Goal: Task Accomplishment & Management: Manage account settings

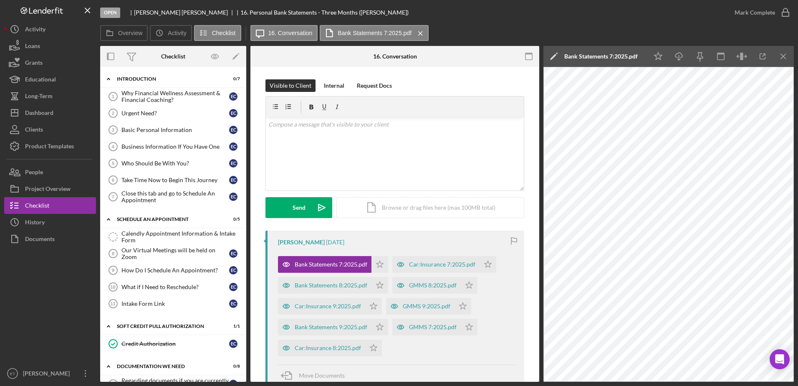
scroll to position [18, 0]
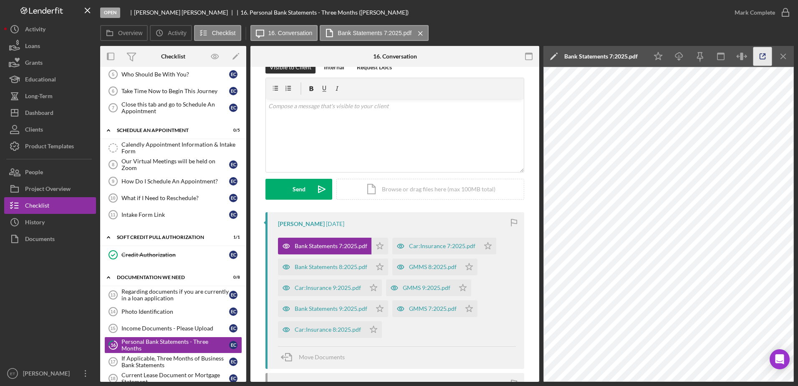
click at [762, 57] on icon "button" at bounding box center [763, 56] width 19 height 19
click at [400, 245] on icon "button" at bounding box center [401, 246] width 2 height 2
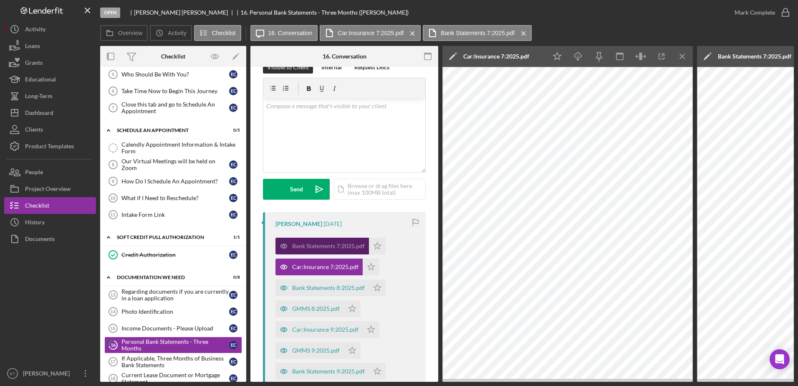
click at [285, 246] on icon "button" at bounding box center [284, 246] width 2 height 2
click at [284, 267] on icon "button" at bounding box center [284, 266] width 17 height 17
click at [684, 56] on icon "Icon/Menu Close" at bounding box center [683, 56] width 19 height 19
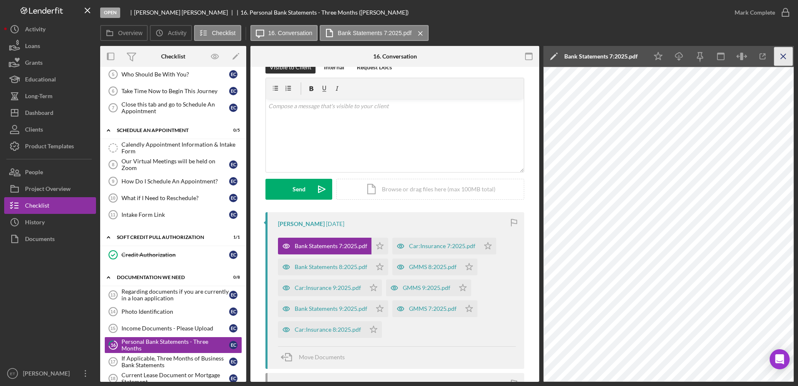
click at [785, 53] on icon "Icon/Menu Close" at bounding box center [784, 56] width 19 height 19
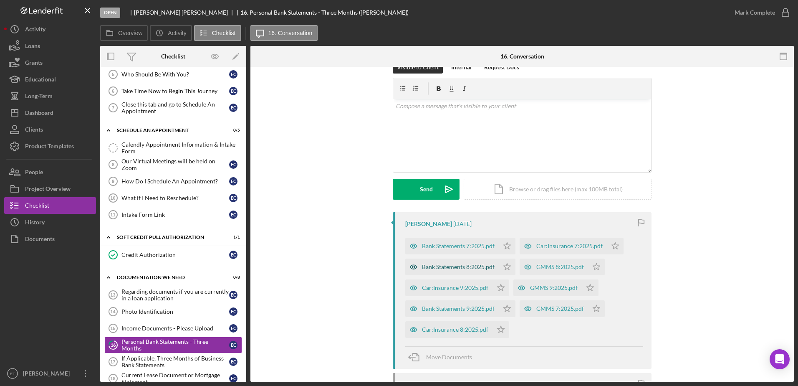
click at [413, 267] on icon "button" at bounding box center [414, 267] width 2 height 2
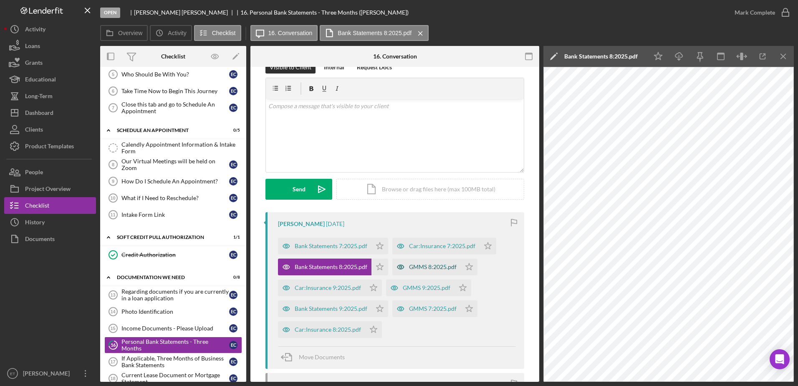
click at [401, 267] on icon "button" at bounding box center [401, 267] width 2 height 2
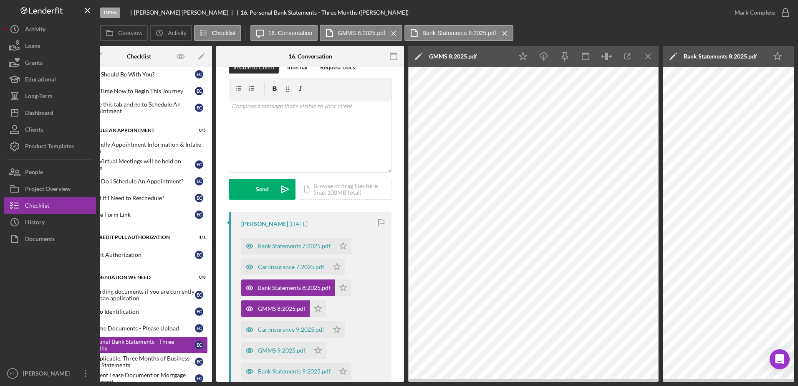
scroll to position [0, 0]
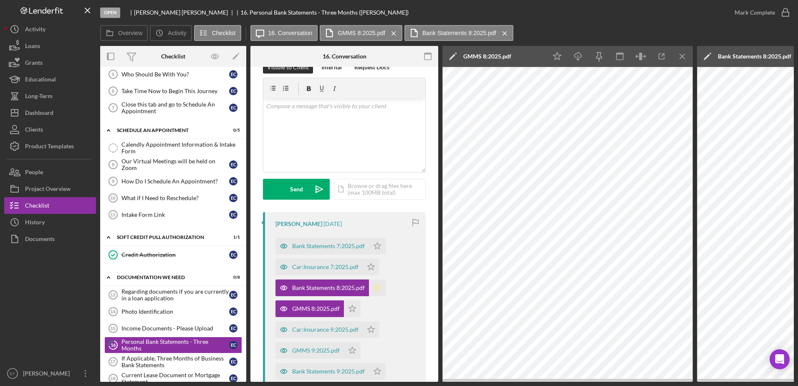
click at [380, 286] on icon "Icon/Star" at bounding box center [377, 287] width 17 height 17
click at [684, 56] on icon "Icon/Menu Close" at bounding box center [683, 56] width 19 height 19
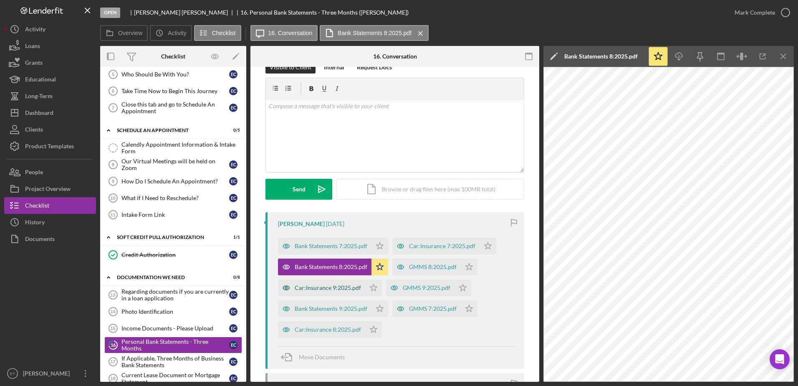
click at [286, 287] on icon "button" at bounding box center [286, 288] width 2 height 2
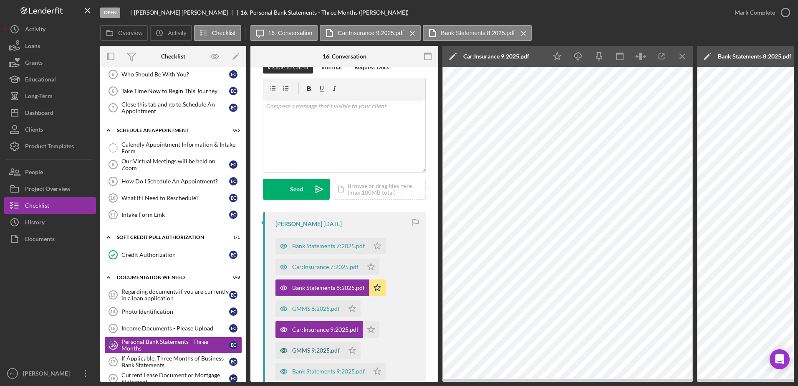
click at [284, 351] on icon "button" at bounding box center [284, 351] width 2 height 2
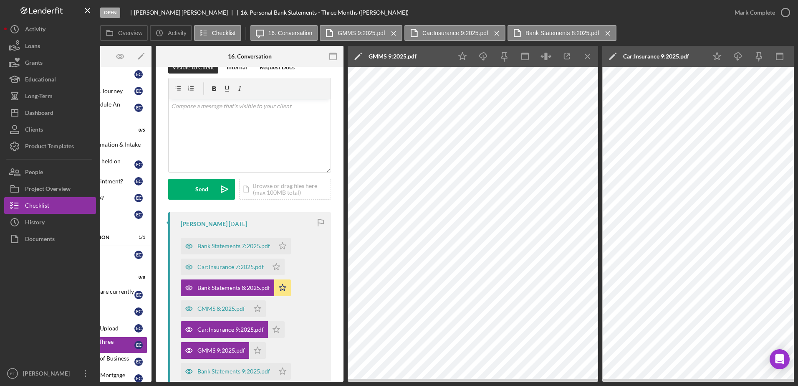
scroll to position [0, 94]
click at [187, 248] on icon "button" at bounding box center [190, 246] width 17 height 17
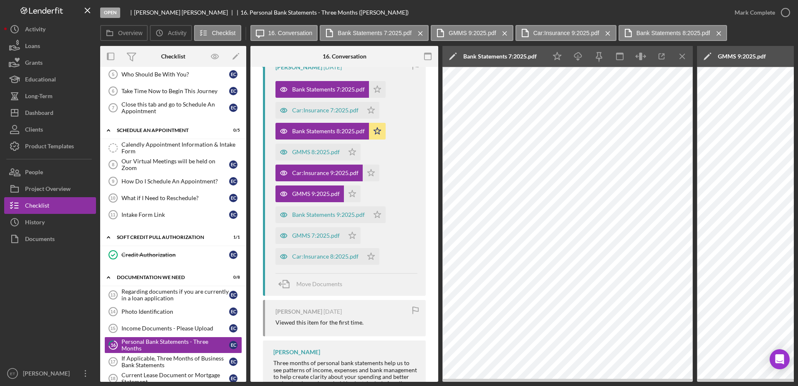
scroll to position [175, 0]
click at [420, 33] on icon "Icon/Menu Close" at bounding box center [420, 33] width 15 height 21
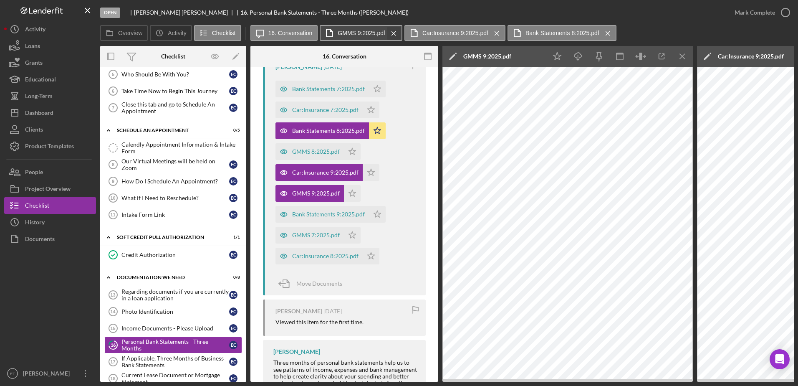
click at [393, 35] on icon "Icon/Menu Close" at bounding box center [394, 33] width 15 height 21
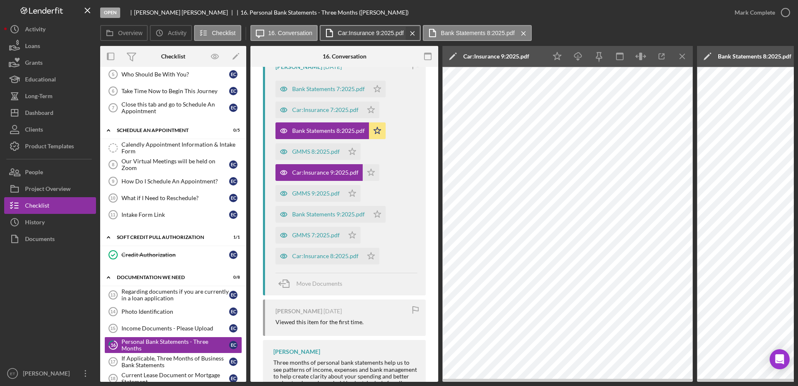
click at [410, 33] on icon "Icon/Menu Close" at bounding box center [412, 33] width 15 height 21
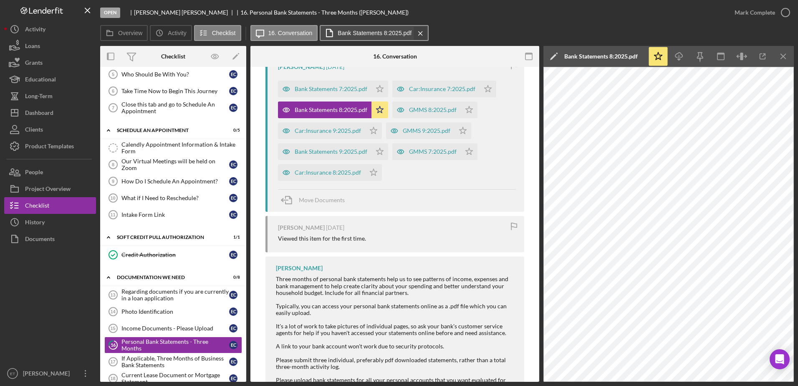
click at [423, 34] on icon "Icon/Menu Close" at bounding box center [420, 33] width 15 height 21
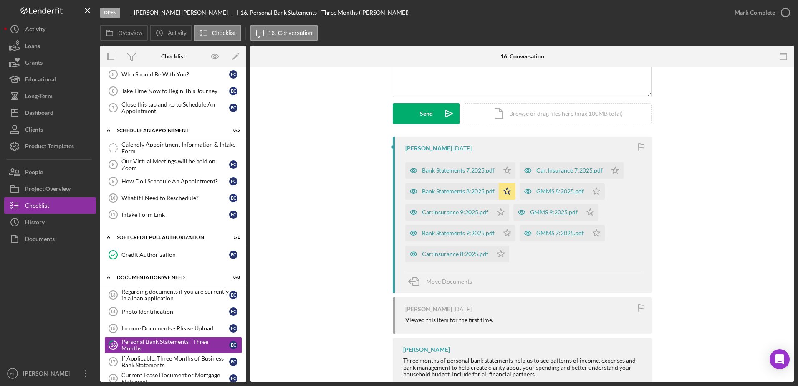
scroll to position [94, 0]
click at [509, 170] on polygon "button" at bounding box center [507, 170] width 7 height 7
click at [504, 234] on polygon "button" at bounding box center [507, 233] width 7 height 7
click at [599, 190] on icon "Icon/Star" at bounding box center [596, 191] width 17 height 17
click at [500, 210] on icon "Icon/Star" at bounding box center [501, 212] width 17 height 17
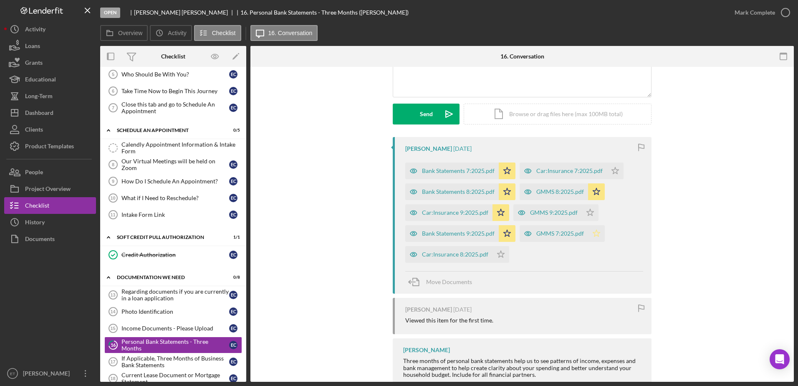
click at [598, 234] on icon "Icon/Star" at bounding box center [596, 233] width 17 height 17
click at [595, 190] on icon "Icon/Star" at bounding box center [596, 191] width 17 height 17
click at [499, 254] on icon "Icon/Star" at bounding box center [501, 254] width 17 height 17
click at [415, 256] on icon "button" at bounding box center [413, 254] width 17 height 17
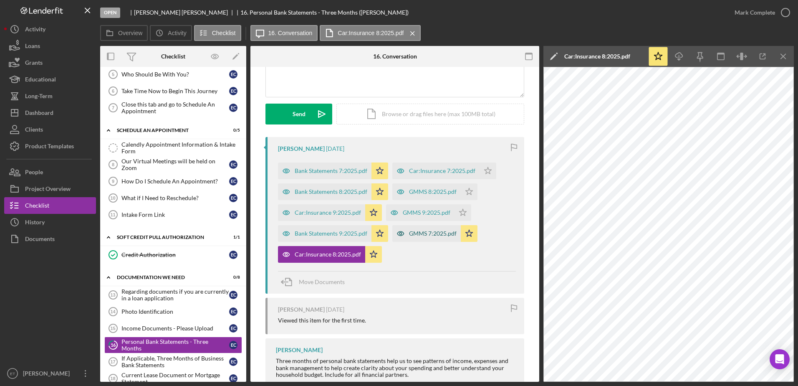
click at [400, 233] on icon "button" at bounding box center [401, 234] width 2 height 2
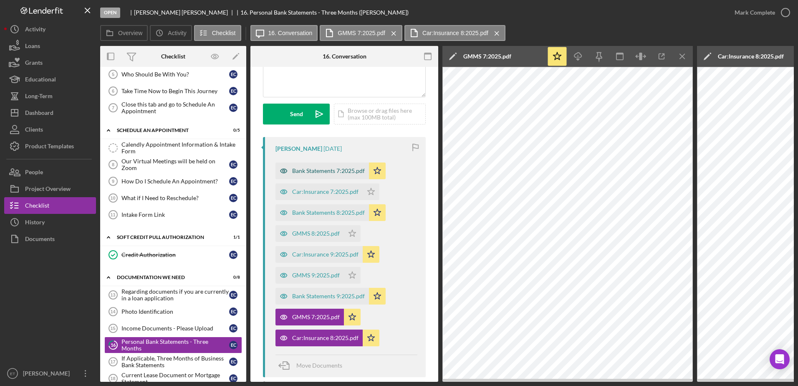
click at [284, 170] on icon "button" at bounding box center [284, 170] width 17 height 17
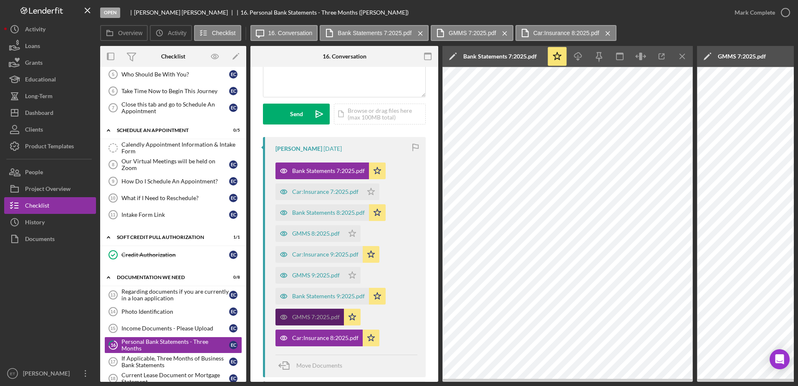
click at [281, 317] on icon "button" at bounding box center [284, 317] width 7 height 4
click at [352, 315] on polygon "button" at bounding box center [352, 316] width 7 height 7
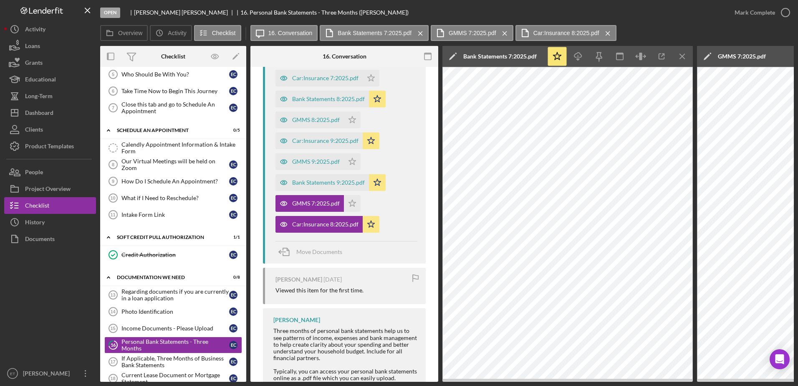
scroll to position [208, 0]
click at [115, 327] on tspan "15" at bounding box center [112, 328] width 5 height 5
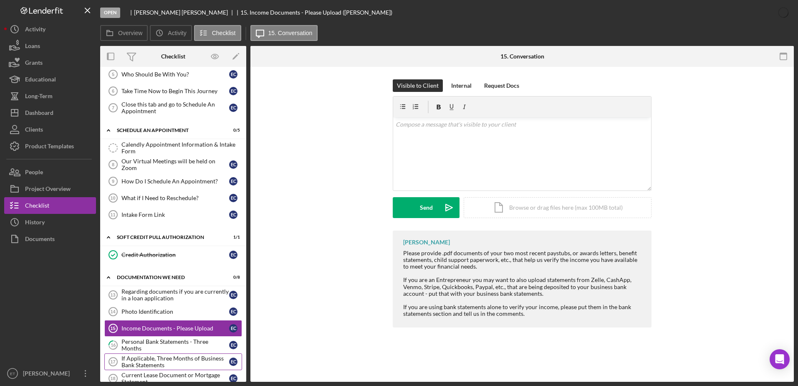
click at [115, 361] on tspan "17" at bounding box center [112, 361] width 5 height 5
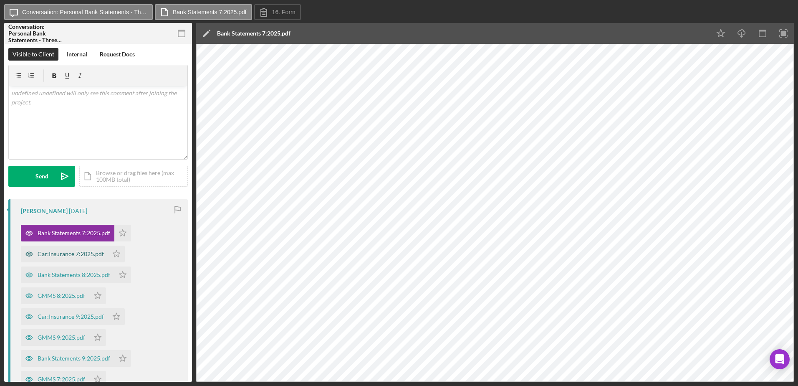
click at [29, 254] on icon "button" at bounding box center [29, 254] width 17 height 17
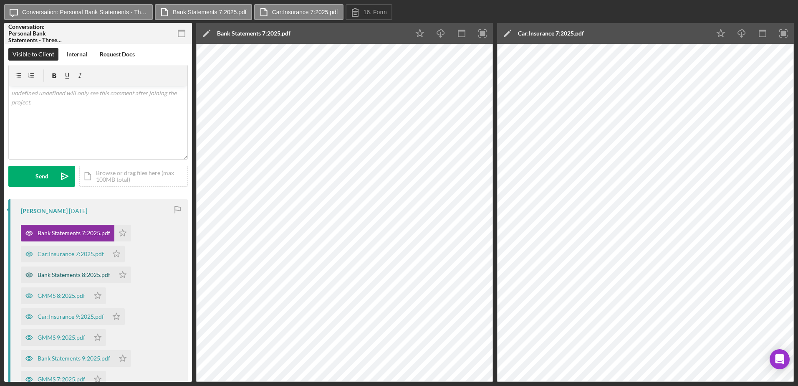
click at [28, 276] on icon "button" at bounding box center [29, 275] width 2 height 2
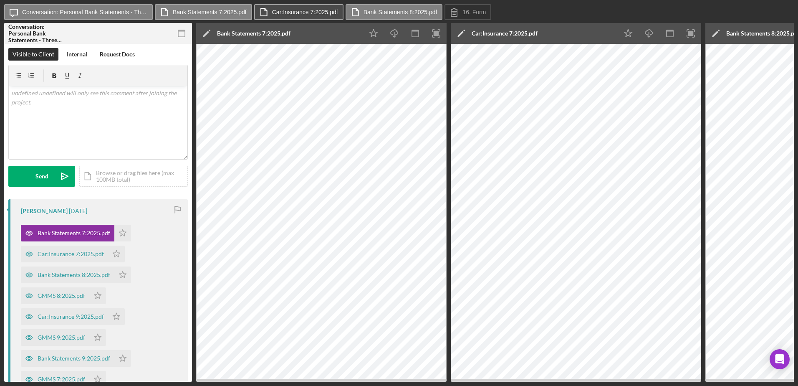
click at [323, 12] on label "Car:Insurance 7:2025.pdf" at bounding box center [305, 12] width 66 height 7
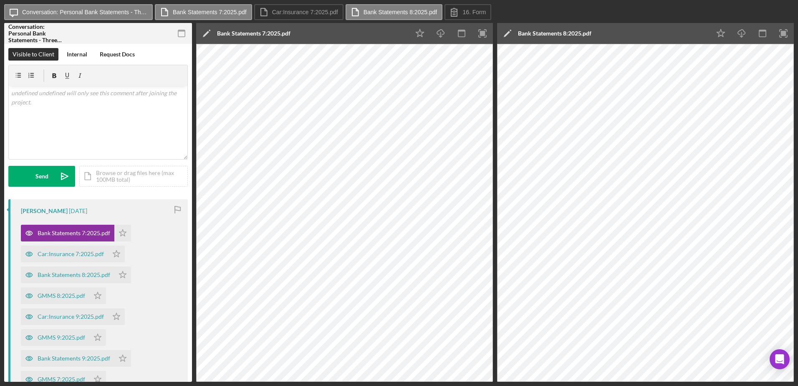
click at [243, 31] on div "Bank Statements 7:2025.pdf" at bounding box center [253, 33] width 73 height 7
